Goal: Information Seeking & Learning: Learn about a topic

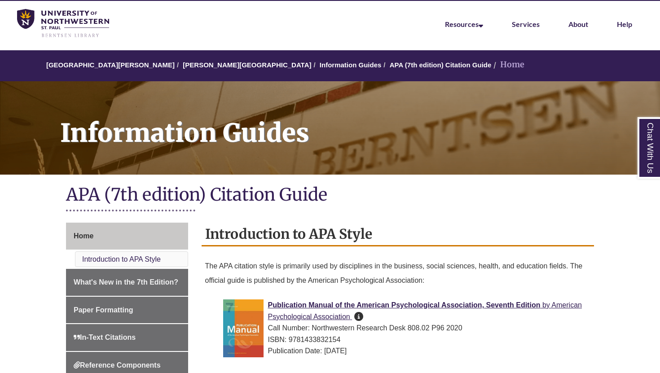
scroll to position [19, 0]
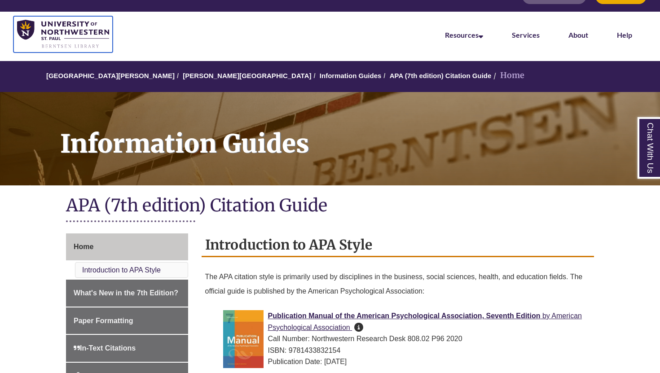
click at [101, 48] on img at bounding box center [63, 34] width 92 height 29
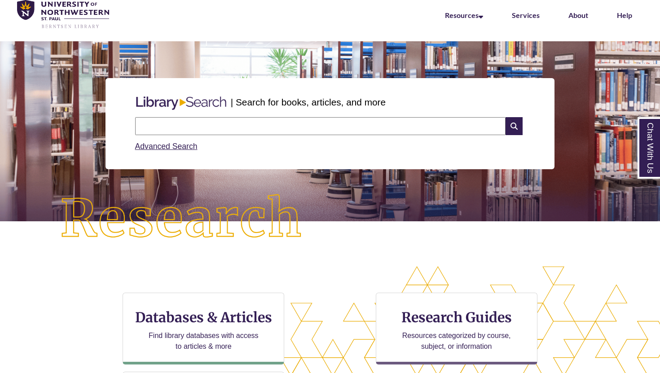
scroll to position [46, 0]
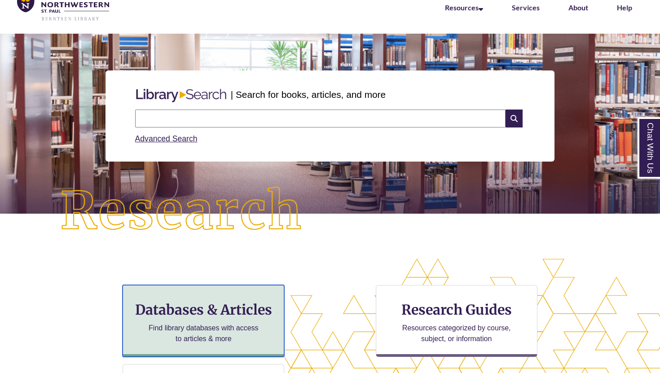
click at [237, 331] on p "Find library databases with access to articles & more" at bounding box center [203, 334] width 117 height 22
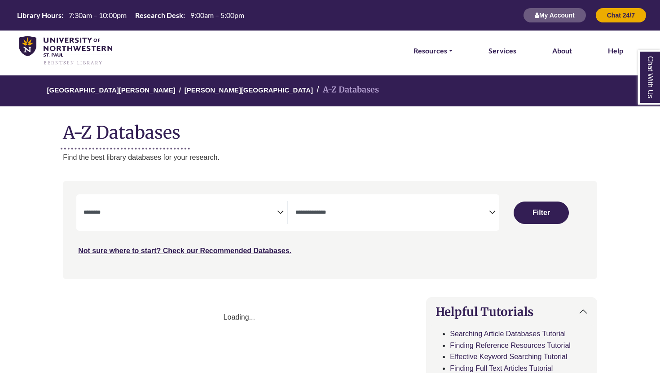
select select "Database Subject Filter"
select select "Database Types Filter"
select select "Database Subject Filter"
select select "Database Types Filter"
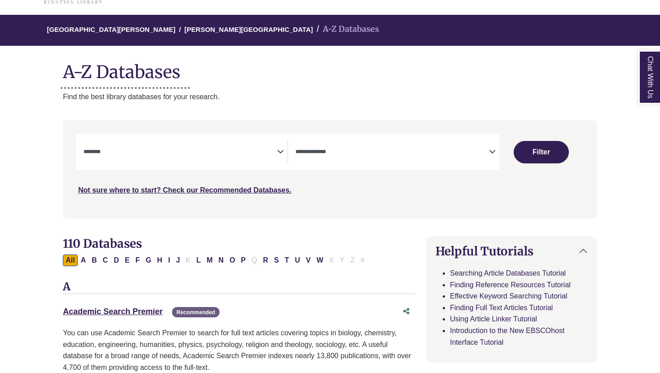
scroll to position [63, 0]
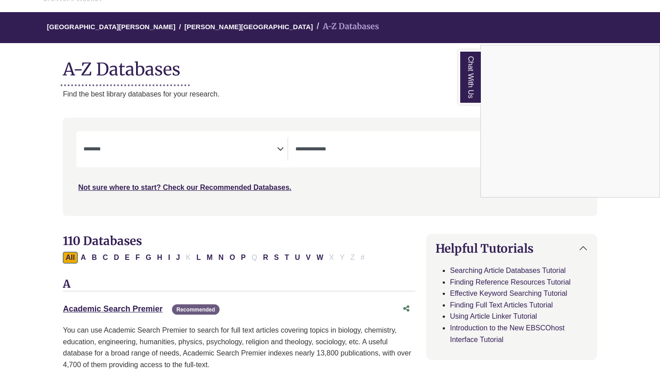
click at [354, 79] on div "Chat With Us" at bounding box center [330, 186] width 660 height 373
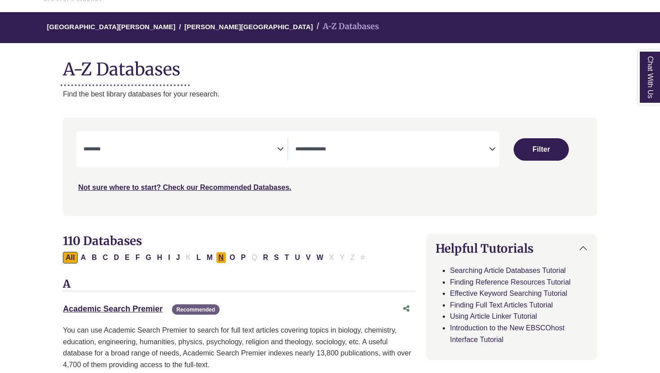
click at [220, 259] on button "N" at bounding box center [221, 258] width 11 height 12
select select "Database Subject Filter"
select select "Database Types Filter"
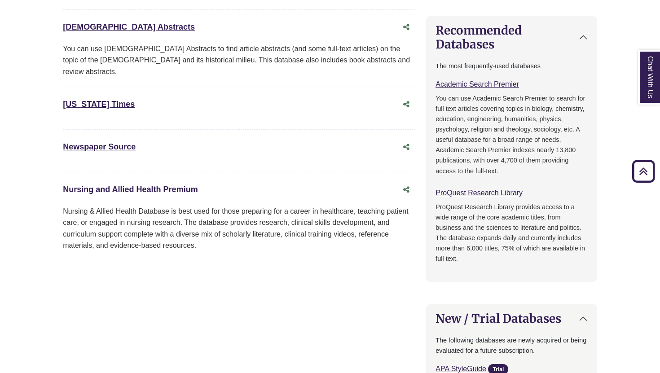
scroll to position [463, 0]
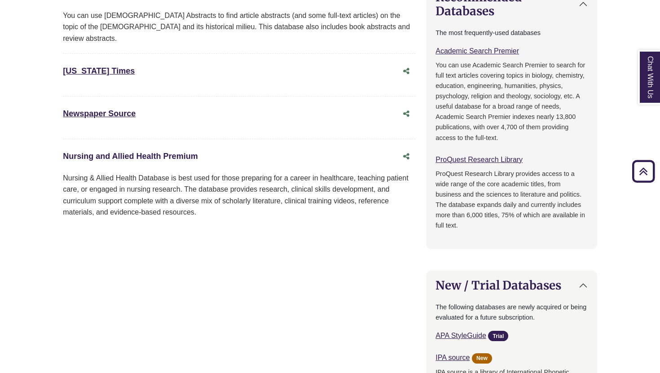
click at [161, 152] on link "Nursing and Allied Health Premium This link opens in a new window" at bounding box center [130, 156] width 135 height 9
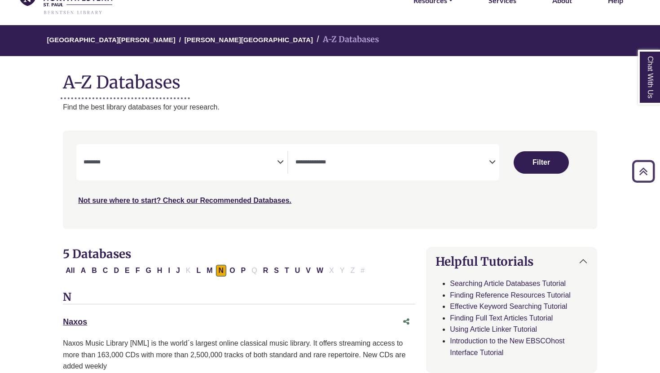
scroll to position [0, 0]
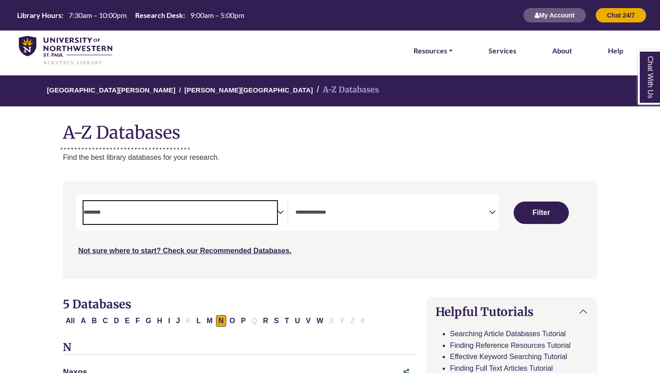
click at [272, 208] on span "Search filters" at bounding box center [181, 211] width 194 height 8
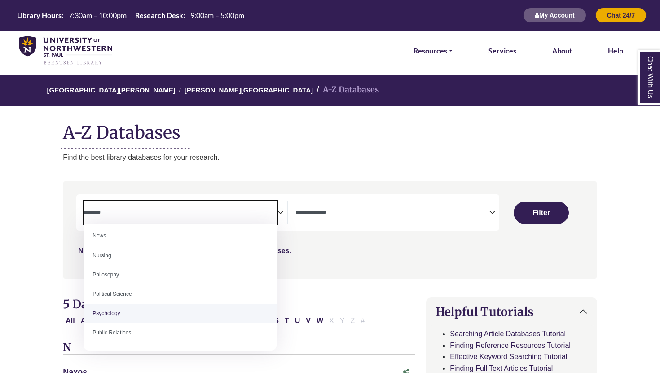
scroll to position [642, 0]
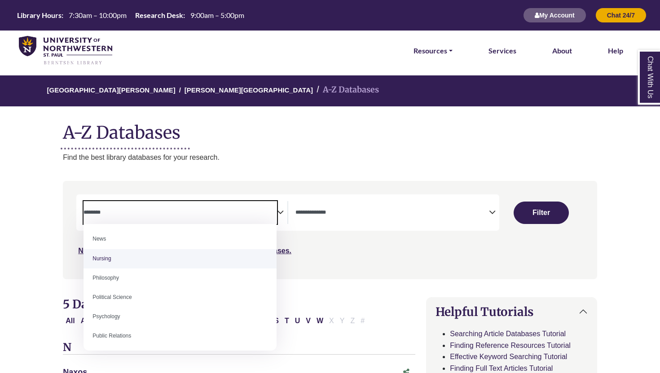
select select "*****"
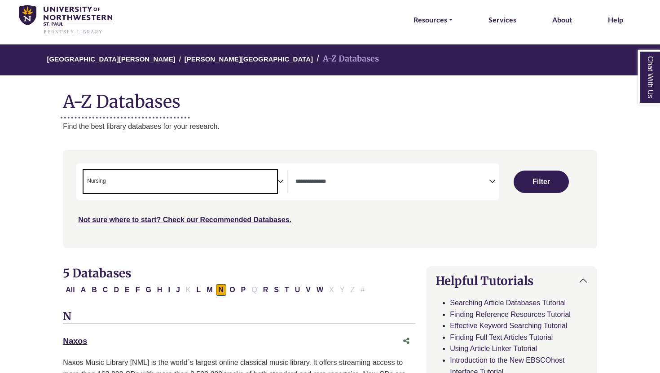
scroll to position [53, 0]
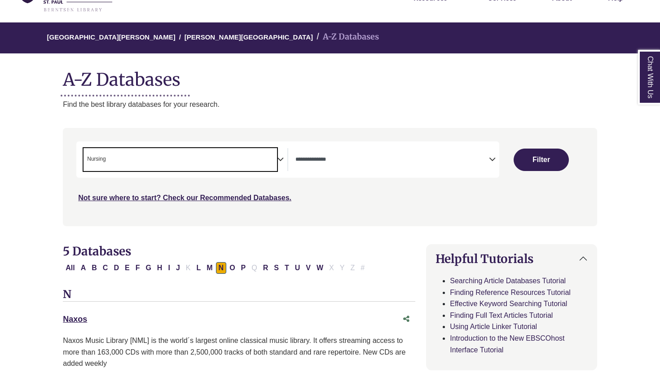
click at [304, 154] on span "Search filters" at bounding box center [392, 158] width 194 height 8
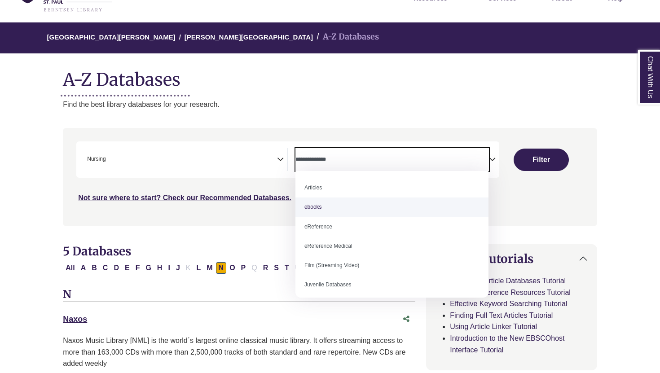
click at [254, 212] on div "Search filters" at bounding box center [330, 177] width 524 height 91
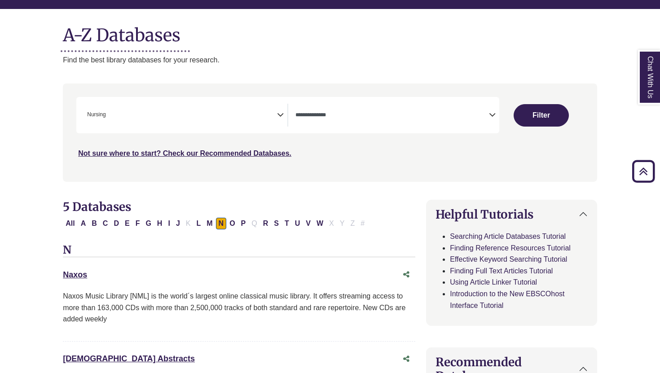
scroll to position [94, 0]
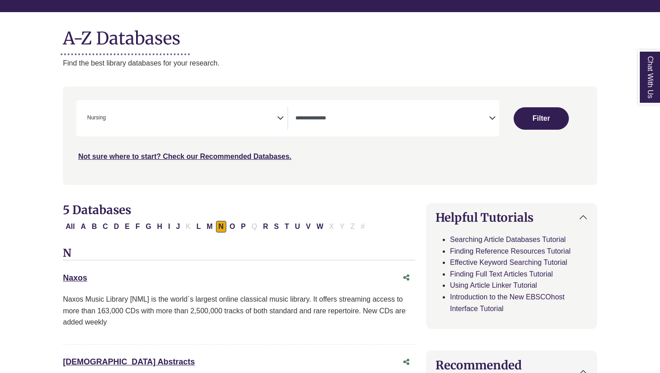
click at [334, 123] on span "Search filters" at bounding box center [392, 118] width 194 height 23
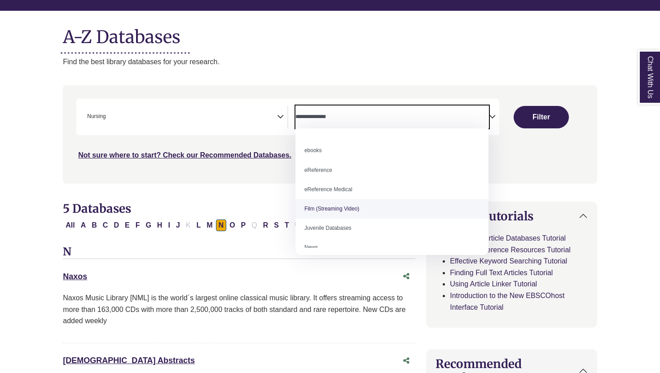
scroll to position [0, 0]
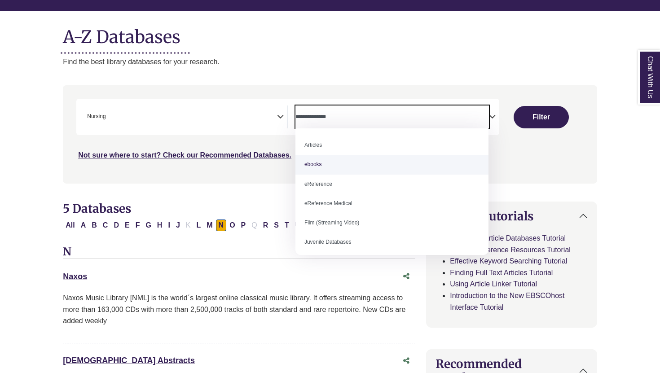
select select "*****"
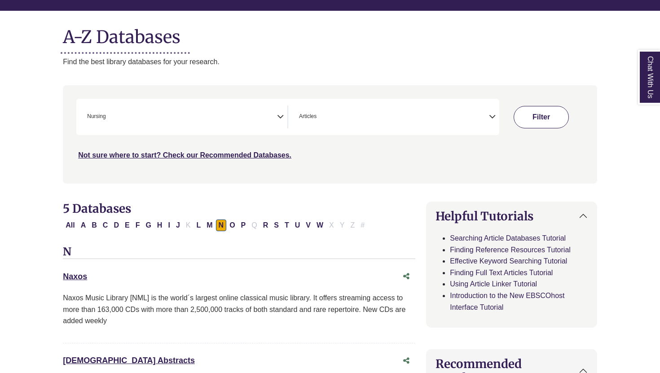
click at [526, 110] on button "Filter" at bounding box center [541, 117] width 55 height 22
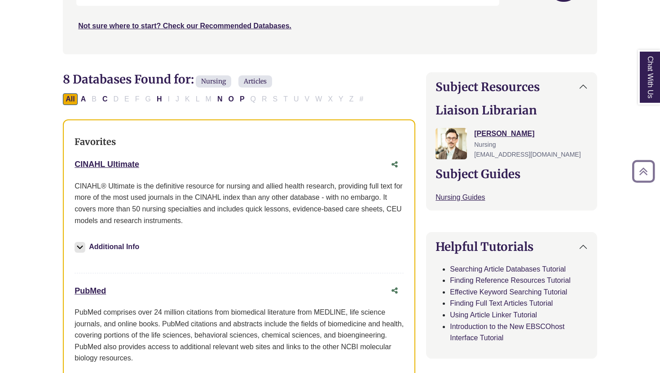
scroll to position [318, 0]
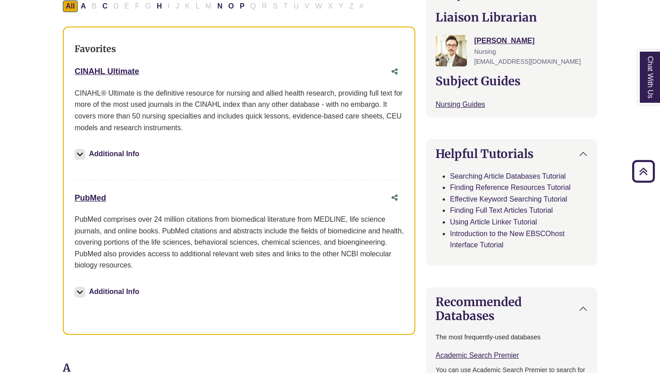
click at [116, 64] on div "CINAHL Ultimate This link opens in a new window" at bounding box center [239, 71] width 329 height 17
click at [119, 72] on link "CINAHL Ultimate This link opens in a new window" at bounding box center [107, 71] width 65 height 9
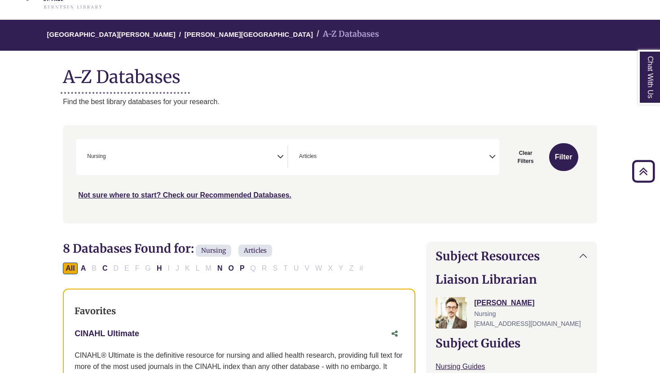
scroll to position [0, 0]
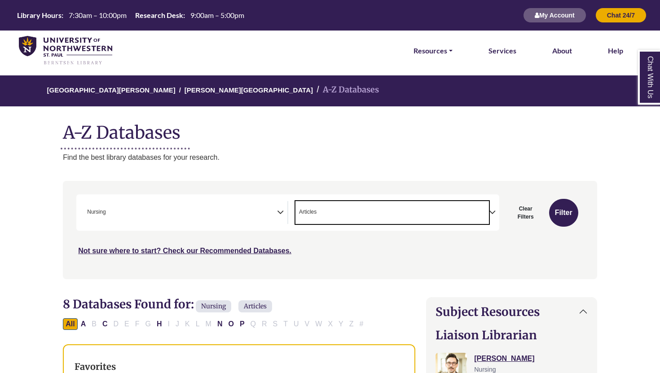
click at [297, 208] on li "× Articles" at bounding box center [305, 212] width 21 height 9
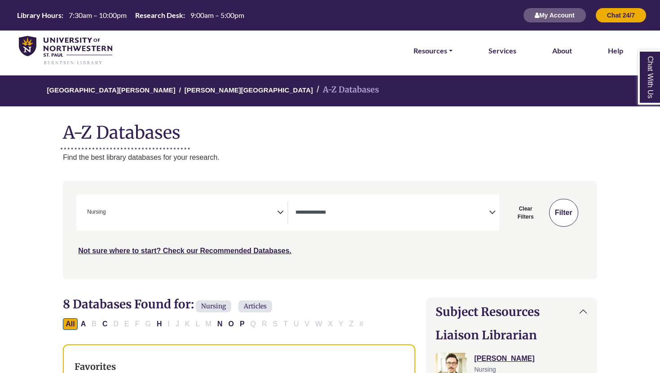
click at [556, 211] on button "Filter" at bounding box center [563, 213] width 29 height 28
select select "Database Types Filter"
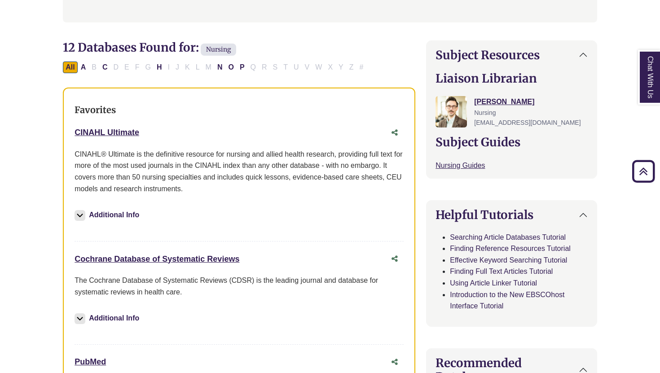
scroll to position [255, 0]
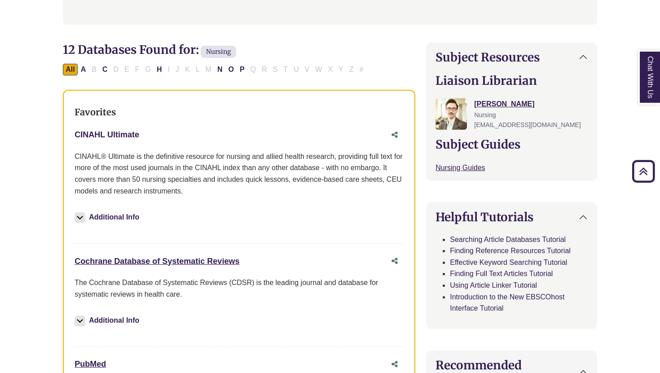
click at [114, 135] on link "CINAHL Ultimate This link opens in a new window" at bounding box center [107, 134] width 65 height 9
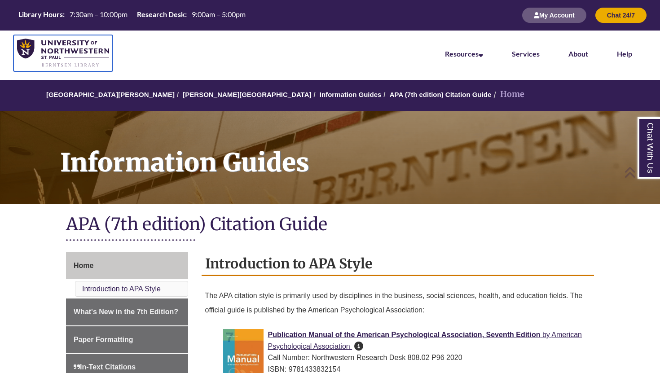
click at [56, 54] on img at bounding box center [63, 53] width 92 height 29
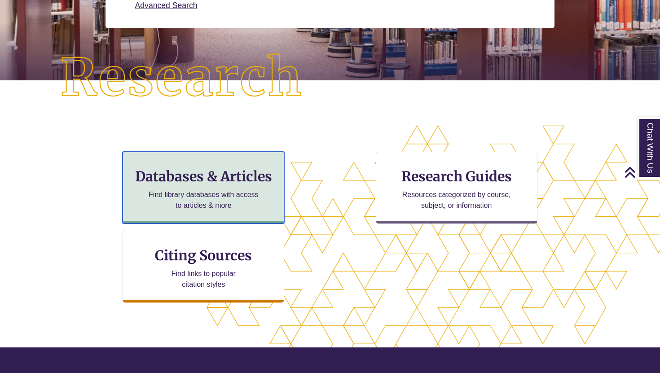
click at [219, 198] on p "Find library databases with access to articles & more" at bounding box center [203, 201] width 117 height 22
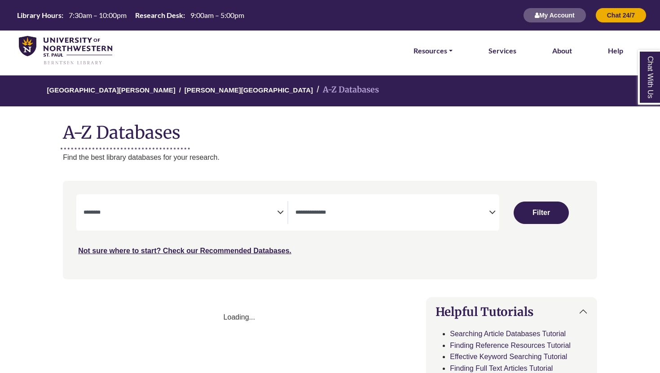
select select "Database Subject Filter"
select select "Database Types Filter"
select select "Database Subject Filter"
select select "Database Types Filter"
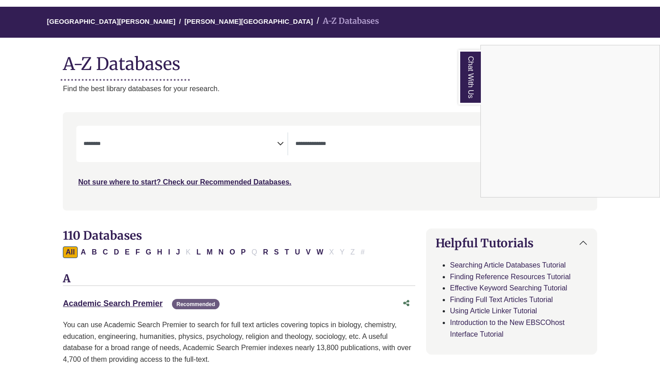
scroll to position [102, 0]
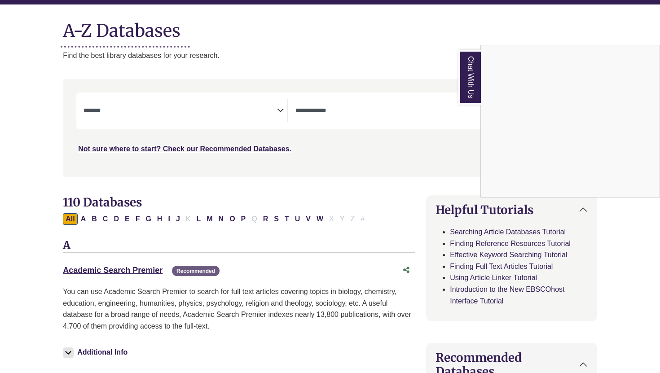
click at [238, 97] on div "Chat With Us" at bounding box center [330, 186] width 660 height 373
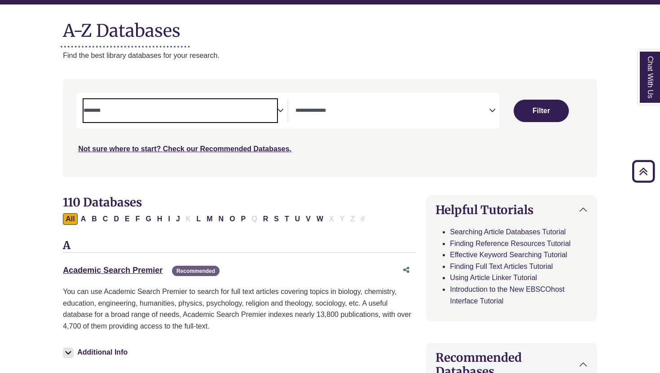
click at [246, 110] on textarea "Search" at bounding box center [181, 111] width 194 height 7
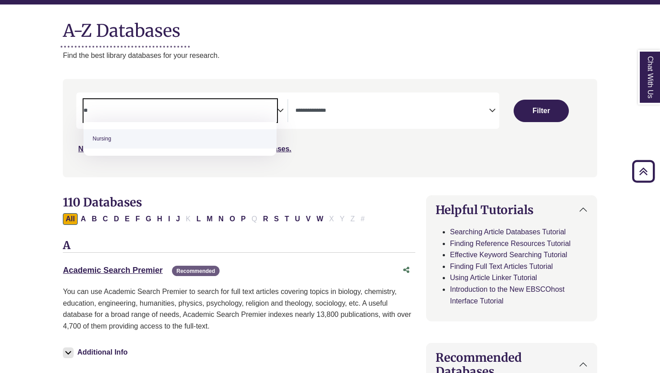
type textarea "**"
select select "*****"
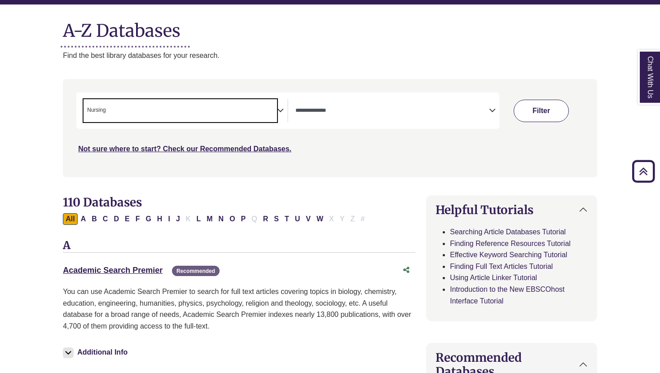
click at [525, 112] on button "Filter" at bounding box center [541, 111] width 55 height 22
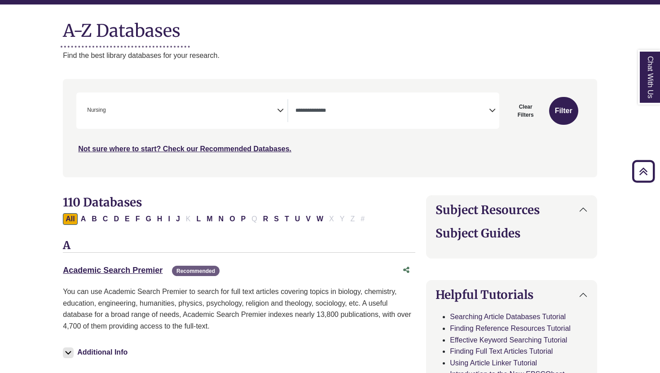
select select "Database Types Filter"
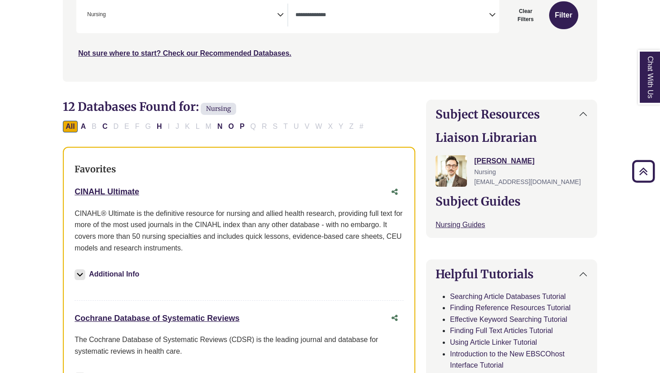
scroll to position [219, 0]
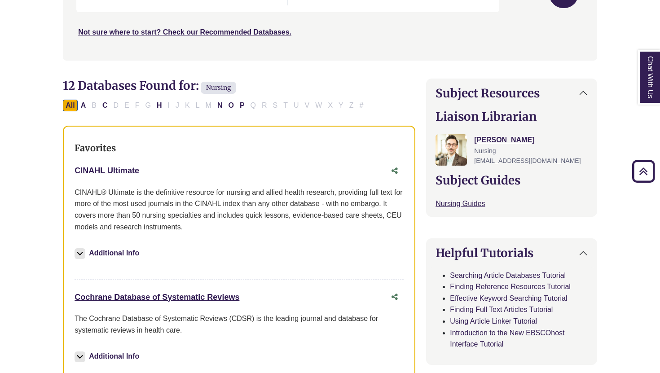
click at [90, 373] on div "Additional Info" at bounding box center [239, 358] width 329 height 31
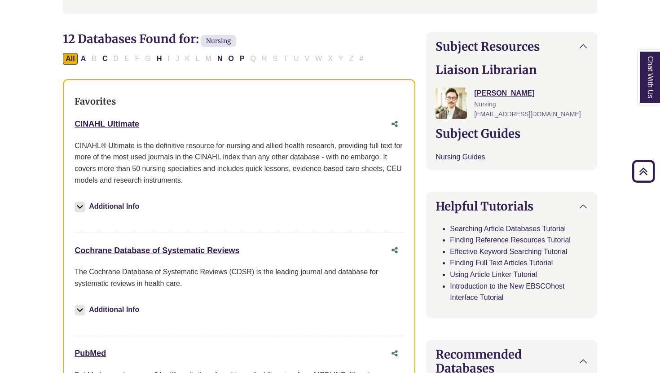
scroll to position [267, 0]
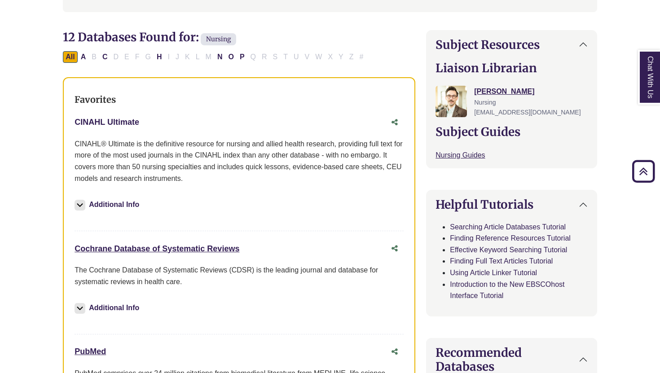
click at [115, 120] on link "CINAHL Ultimate This link opens in a new window" at bounding box center [107, 122] width 65 height 9
click at [160, 251] on link "Cochrane Database of Systematic Reviews This link opens in a new window" at bounding box center [157, 248] width 165 height 9
